Goal: Task Accomplishment & Management: Use online tool/utility

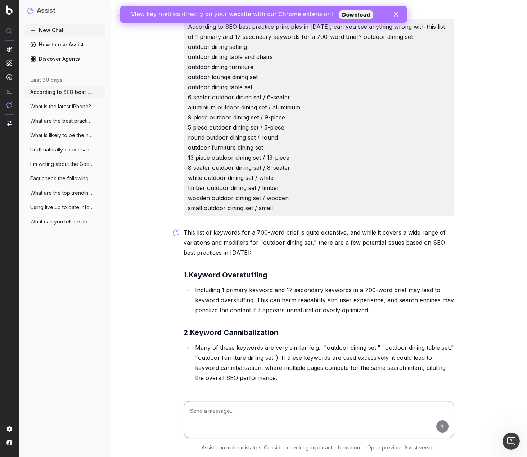
scroll to position [640, 0]
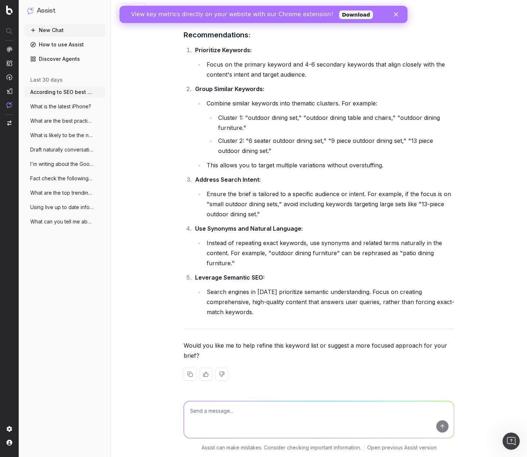
click at [100, 93] on icon "button" at bounding box center [100, 92] width 6 height 6
click at [64, 266] on div "New Chat How to use Assist Discover Agents last 30 days According to SEO best p…" at bounding box center [64, 239] width 81 height 430
click at [102, 221] on icon "button" at bounding box center [100, 222] width 6 height 6
click at [143, 224] on icon at bounding box center [144, 222] width 3 height 4
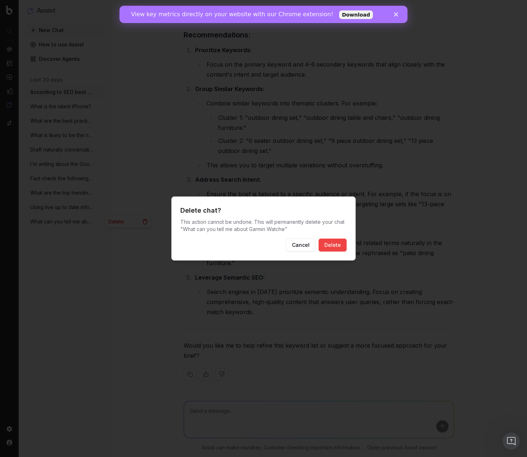
click at [336, 243] on button "Delete" at bounding box center [333, 245] width 28 height 13
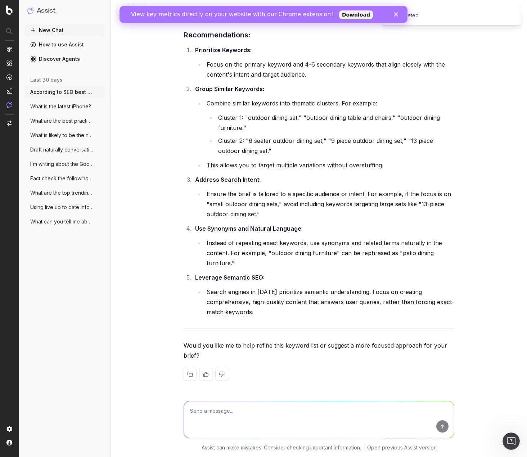
click at [397, 12] on div "View key metrics directly on your website with our Chrome extension! Download" at bounding box center [264, 15] width 288 height 12
click at [394, 12] on icon "Close" at bounding box center [396, 14] width 4 height 4
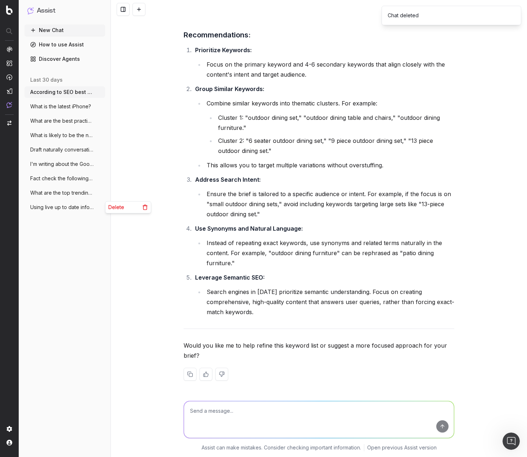
click at [103, 206] on icon "button" at bounding box center [100, 208] width 6 height 6
click at [145, 209] on icon at bounding box center [145, 208] width 6 height 6
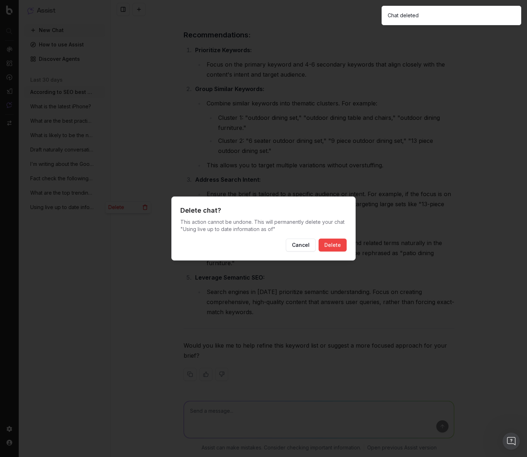
click at [333, 241] on button "Delete" at bounding box center [333, 245] width 28 height 13
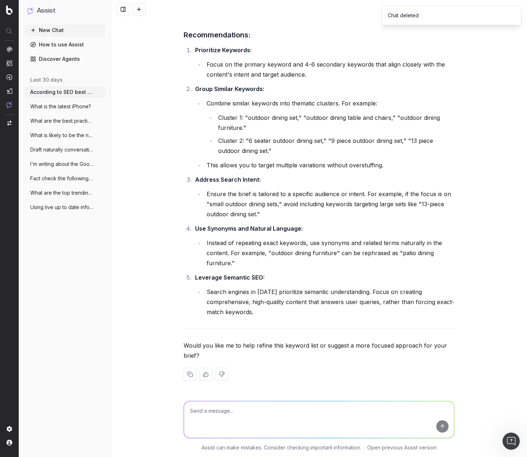
click at [101, 209] on icon "button" at bounding box center [100, 208] width 6 height 6
click at [100, 193] on circle "button" at bounding box center [100, 193] width 0 height 0
click at [143, 194] on icon at bounding box center [145, 193] width 6 height 6
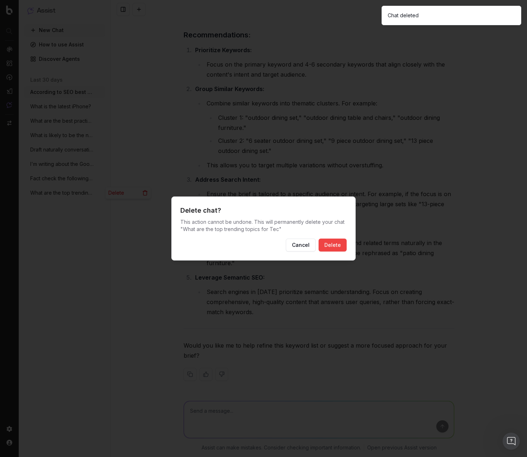
click at [330, 243] on button "Delete" at bounding box center [333, 245] width 28 height 13
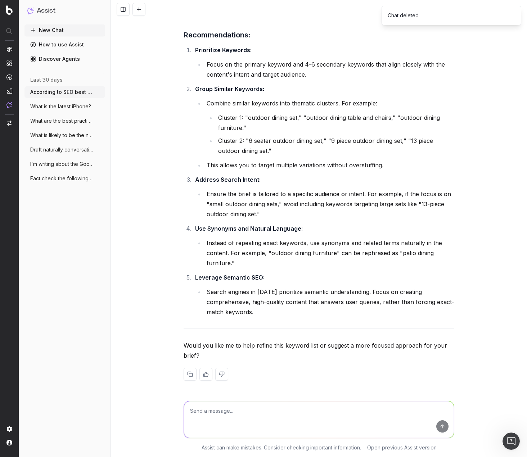
click at [101, 178] on icon "button" at bounding box center [100, 179] width 6 height 6
click at [142, 178] on icon at bounding box center [145, 179] width 6 height 6
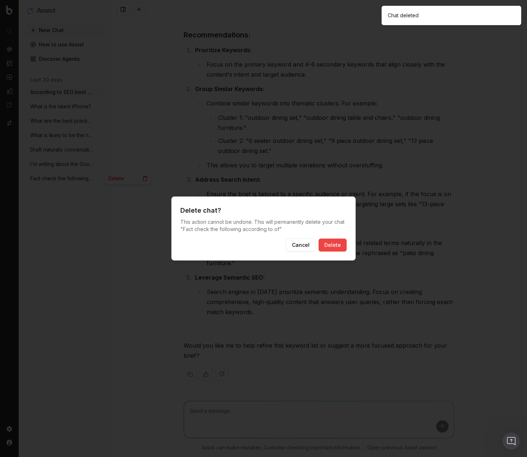
click at [327, 241] on button "Delete" at bounding box center [333, 245] width 28 height 13
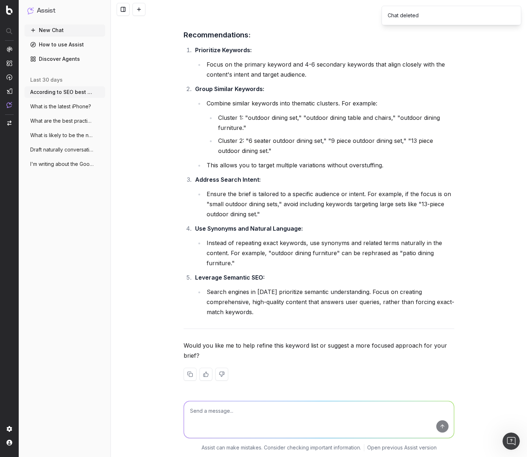
click at [99, 180] on div "New Chat How to use Assist Discover Agents last 30 days According to SEO best p…" at bounding box center [64, 239] width 81 height 430
click at [98, 165] on icon "button" at bounding box center [100, 164] width 6 height 6
click at [143, 165] on icon at bounding box center [145, 164] width 6 height 6
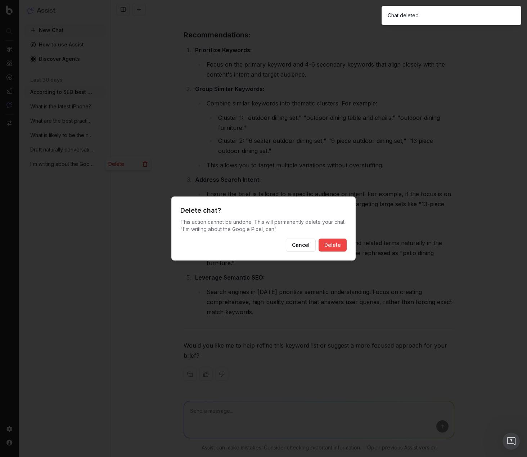
click at [334, 244] on button "Delete" at bounding box center [333, 245] width 28 height 13
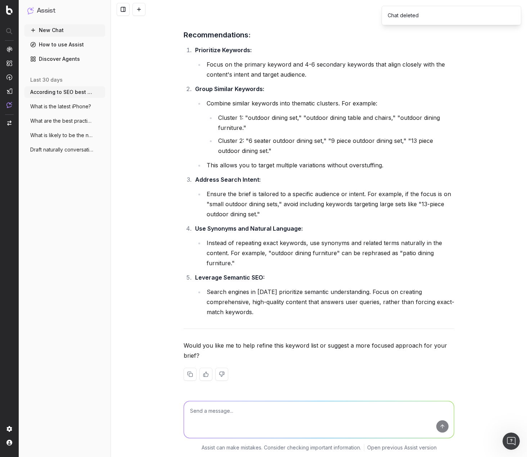
click at [100, 152] on circle "button" at bounding box center [100, 151] width 0 height 0
click at [142, 151] on div "Delete" at bounding box center [128, 150] width 45 height 12
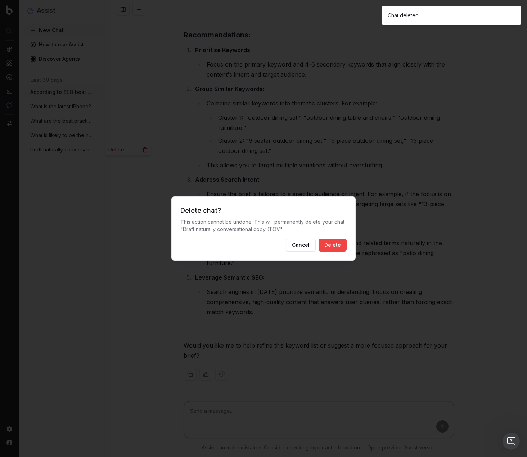
click at [340, 247] on button "Delete" at bounding box center [333, 245] width 28 height 13
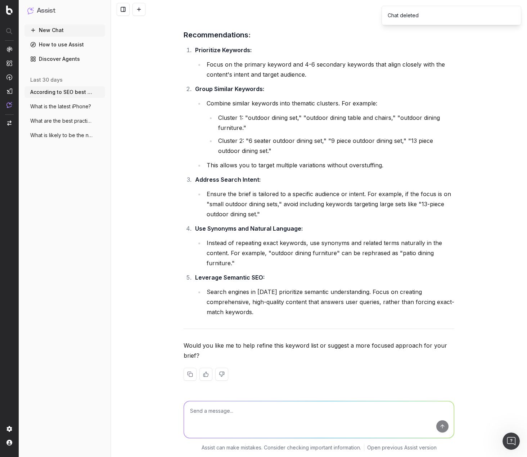
click at [99, 137] on icon "button" at bounding box center [100, 136] width 6 height 6
click at [147, 135] on icon at bounding box center [144, 136] width 3 height 4
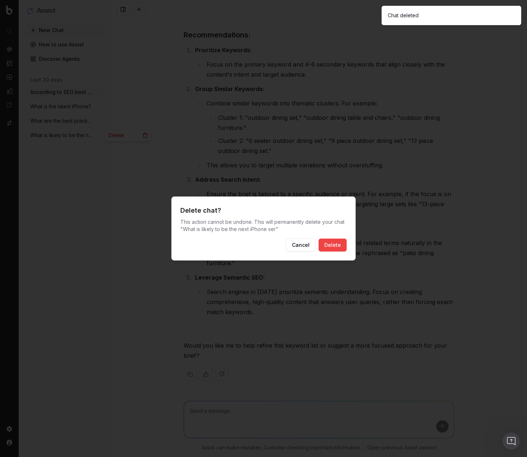
click at [339, 250] on button "Delete" at bounding box center [333, 245] width 28 height 13
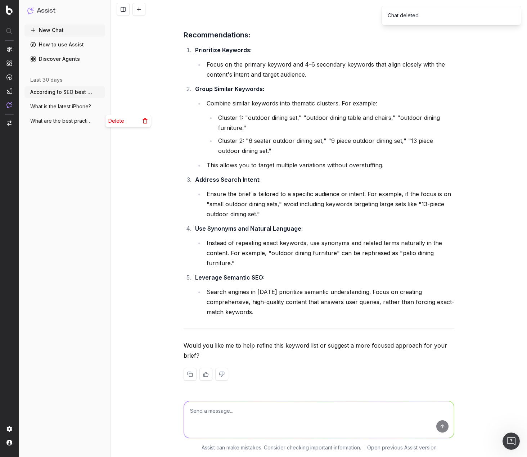
click at [100, 123] on circle "button" at bounding box center [100, 122] width 0 height 0
click at [143, 124] on icon at bounding box center [145, 121] width 6 height 6
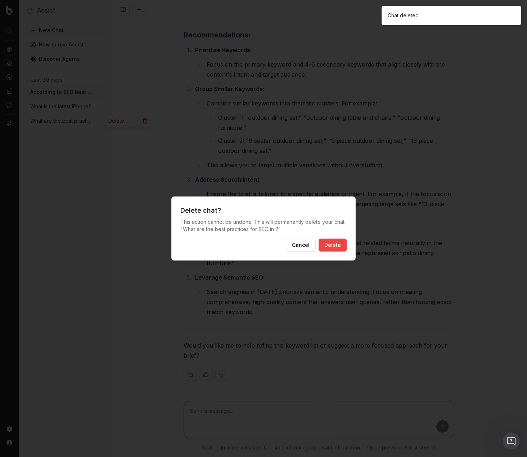
click at [336, 243] on button "Delete" at bounding box center [333, 245] width 28 height 13
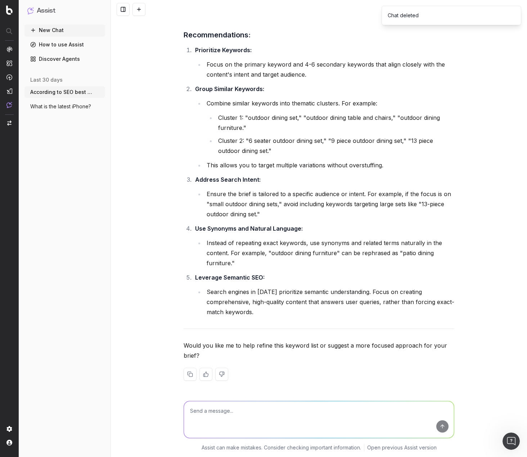
click at [100, 107] on icon "button" at bounding box center [100, 107] width 6 height 6
click at [148, 106] on div "Delete" at bounding box center [128, 107] width 45 height 12
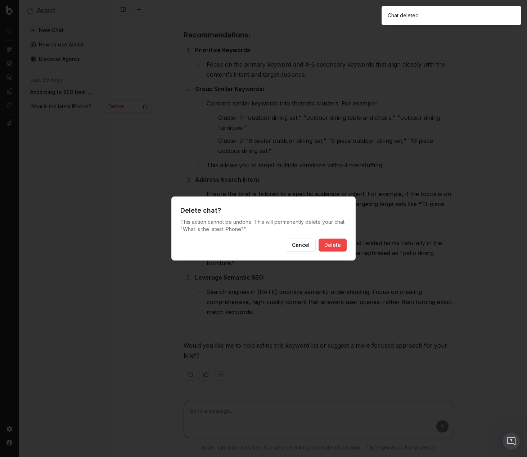
click at [337, 243] on button "Delete" at bounding box center [333, 245] width 28 height 13
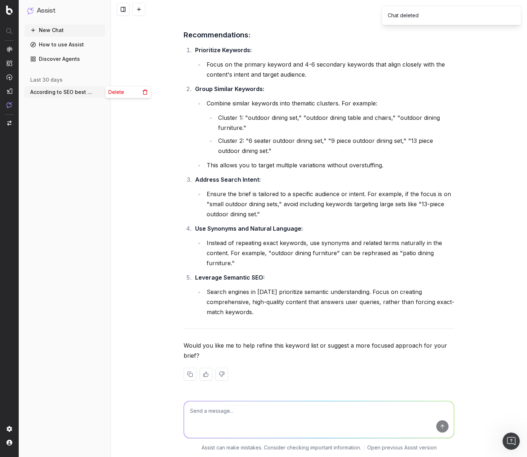
click at [101, 92] on icon "button" at bounding box center [100, 92] width 6 height 6
click at [144, 95] on div "Delete" at bounding box center [128, 92] width 45 height 12
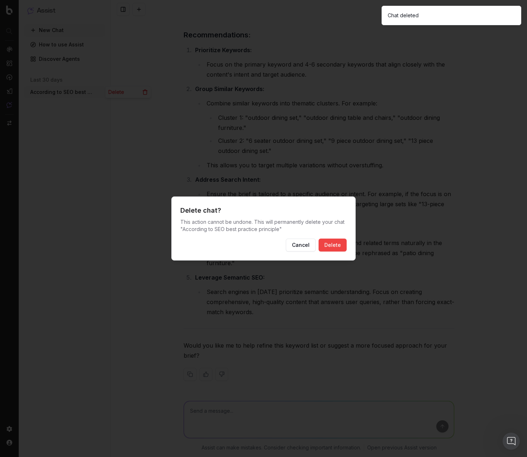
click at [333, 244] on button "Delete" at bounding box center [333, 245] width 28 height 13
